Goal: Task Accomplishment & Management: Complete application form

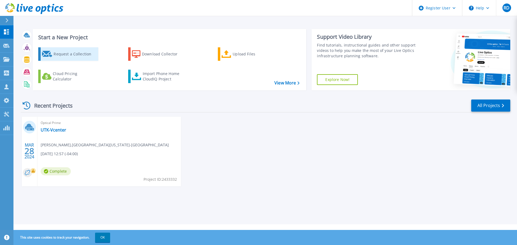
click at [63, 55] on div "Request a Collection" at bounding box center [75, 54] width 43 height 11
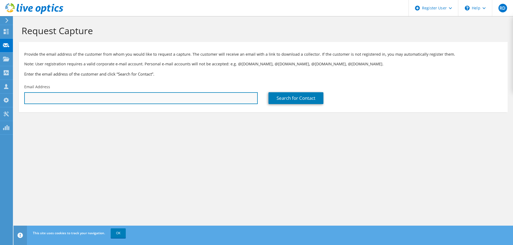
click at [41, 100] on input "text" at bounding box center [140, 98] width 233 height 12
paste input "aarz@utk.edu"
type input "aarz@utk.edu"
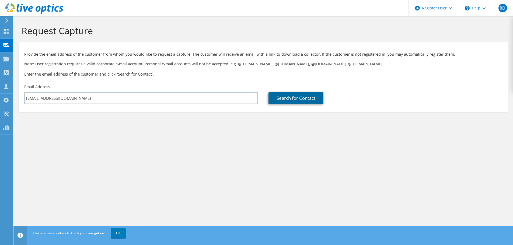
click at [300, 98] on link "Search for Contact" at bounding box center [295, 98] width 55 height 12
type input "UNIVERSITY OF TENNESSEE-KNOXVILLE"
type input "Amanda Leigh"
type input "Arz"
type input "[GEOGRAPHIC_DATA]"
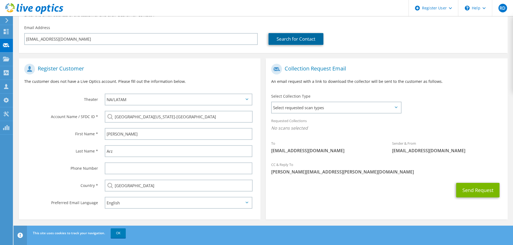
scroll to position [61, 0]
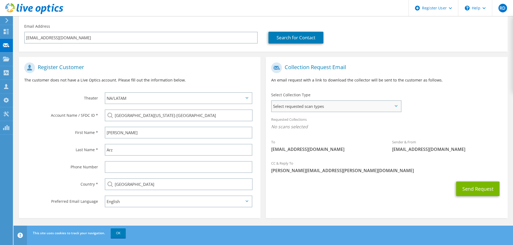
click at [373, 109] on span "Select requested scan types" at bounding box center [336, 106] width 129 height 11
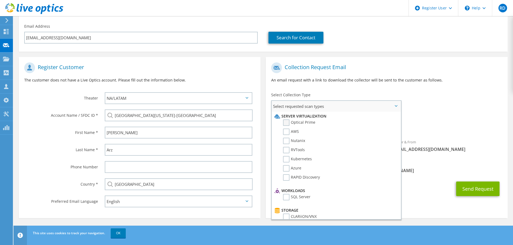
click at [288, 123] on label "Optical Prime" at bounding box center [299, 123] width 32 height 6
click at [0, 0] on input "Optical Prime" at bounding box center [0, 0] width 0 height 0
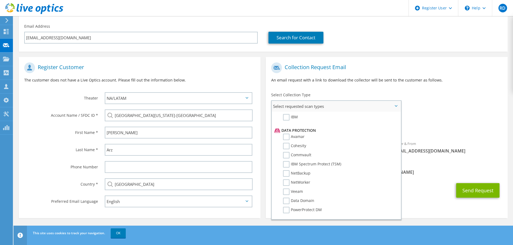
scroll to position [238, 0]
click at [285, 214] on label "Dossier" at bounding box center [293, 211] width 21 height 6
click at [0, 0] on input "Dossier" at bounding box center [0, 0] width 0 height 0
click at [457, 104] on div "To aarz@utk.edu Sender & From liveoptics@liveoptics.com" at bounding box center [386, 110] width 241 height 100
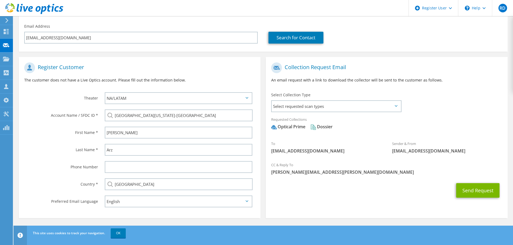
click at [502, 141] on div "Sender & From liveoptics@liveoptics.com" at bounding box center [447, 147] width 121 height 19
click at [478, 191] on button "Send Request" at bounding box center [477, 190] width 43 height 15
